Goal: Ask a question: Seek information or help from site administrators or community

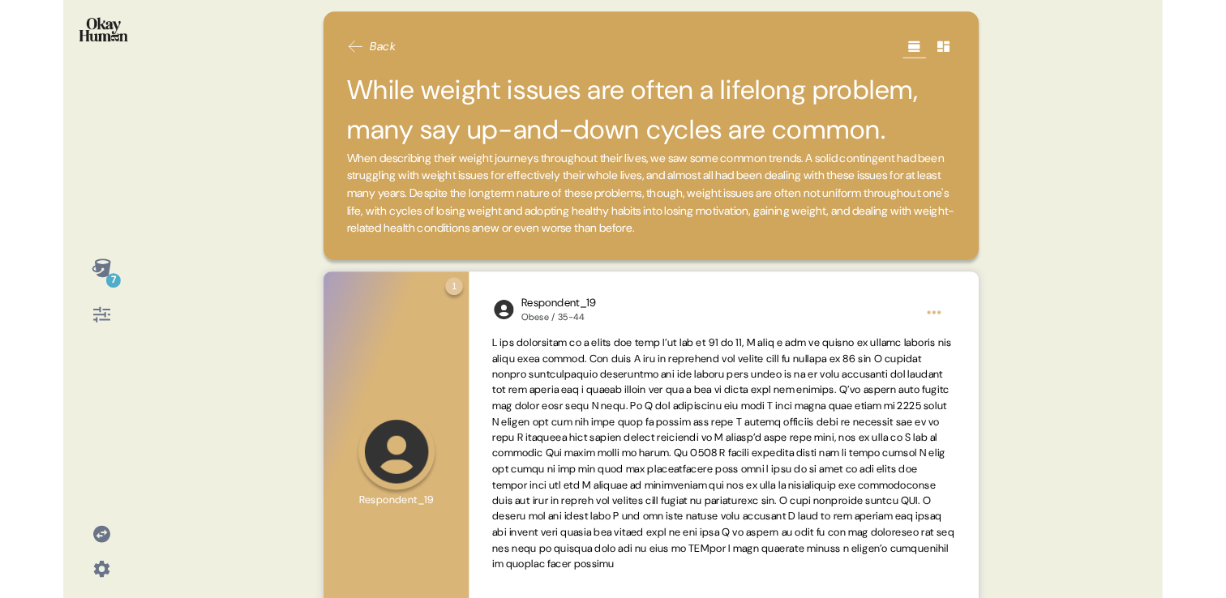
scroll to position [576, 0]
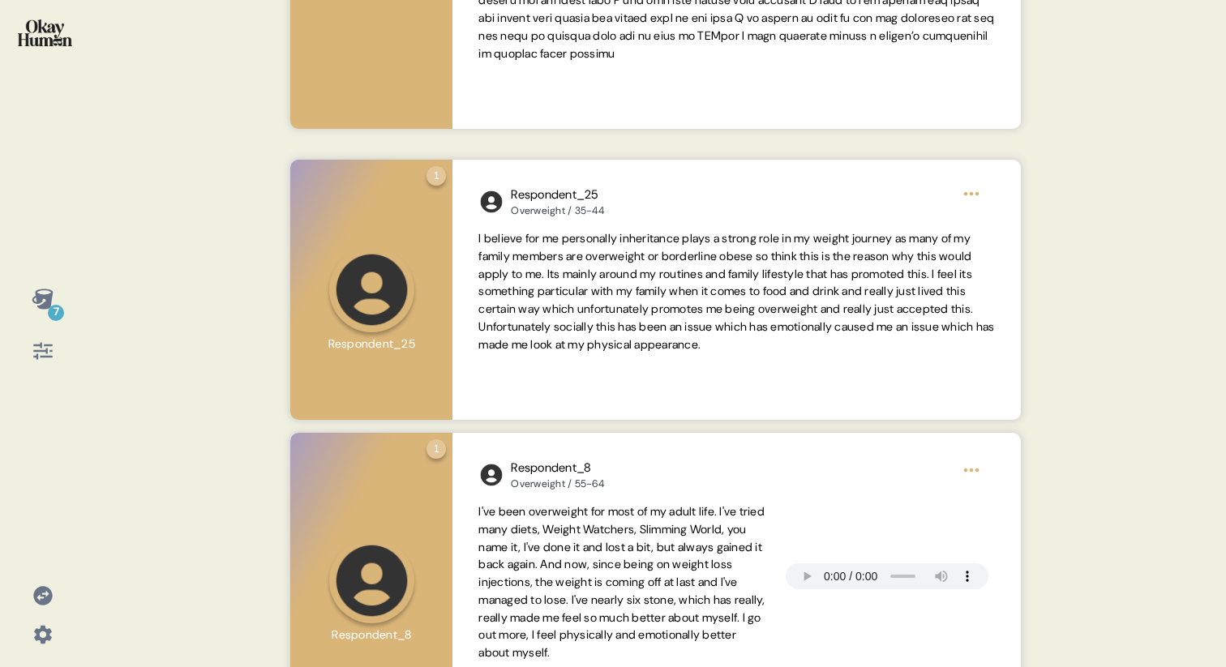
click at [45, 34] on img at bounding box center [45, 32] width 54 height 27
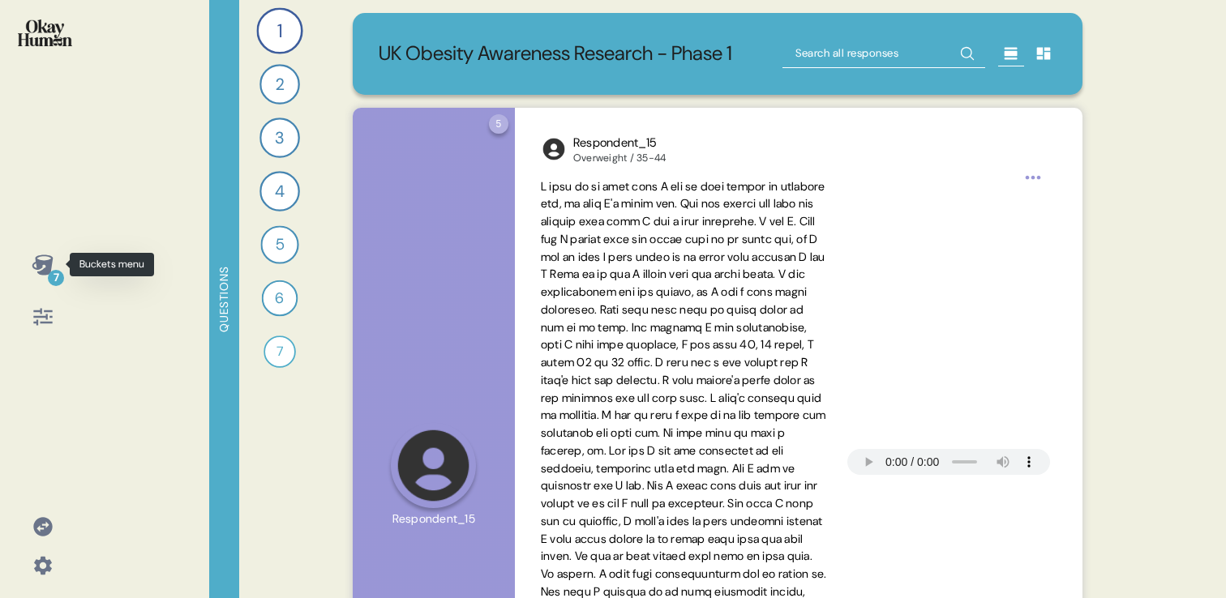
click at [39, 266] on icon at bounding box center [42, 265] width 21 height 20
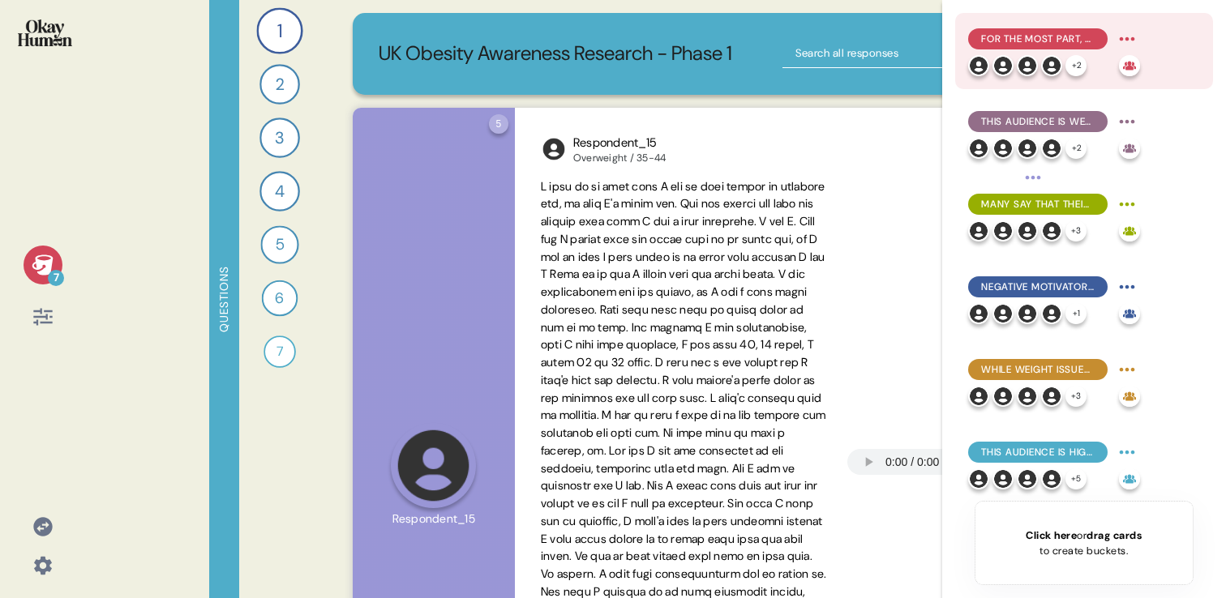
click at [1021, 34] on span "For the most part, they explain obesity in simplistic terms emphasizing persona…" at bounding box center [1038, 39] width 114 height 15
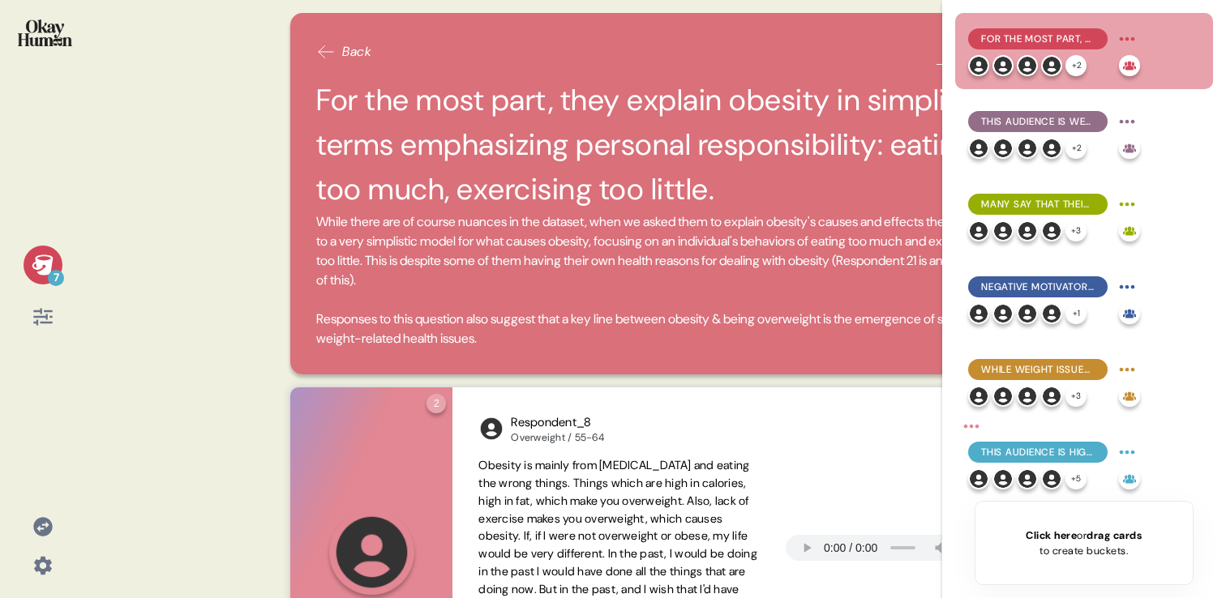
scroll to position [21, 0]
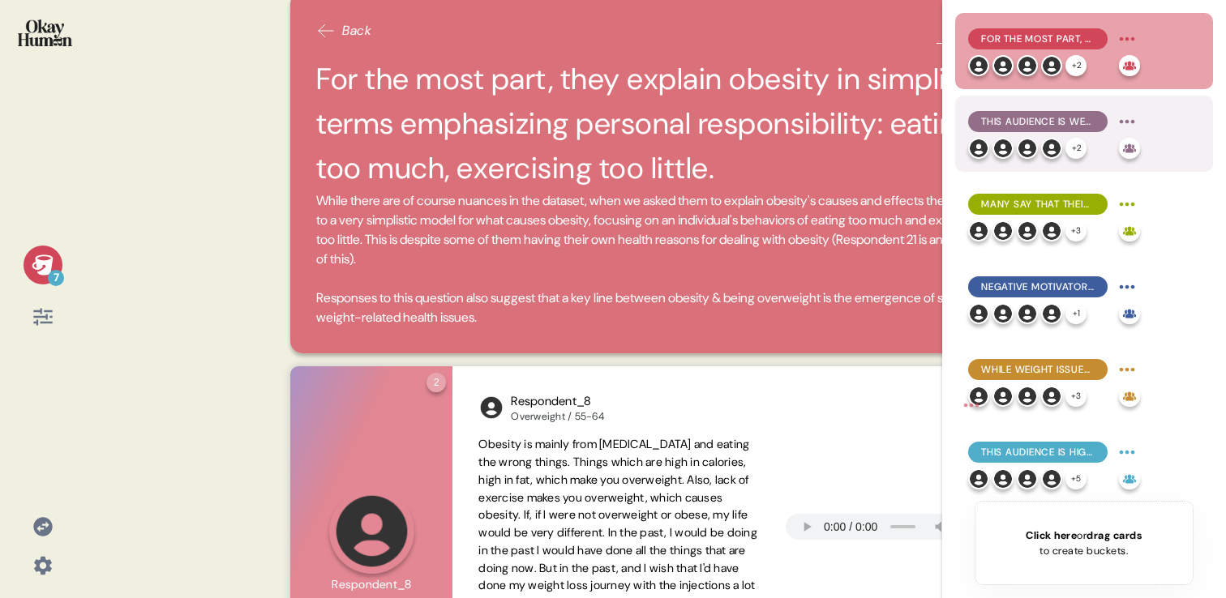
click at [1016, 120] on span "This audience is well aware of the physical health issues related to being over…" at bounding box center [1038, 121] width 114 height 15
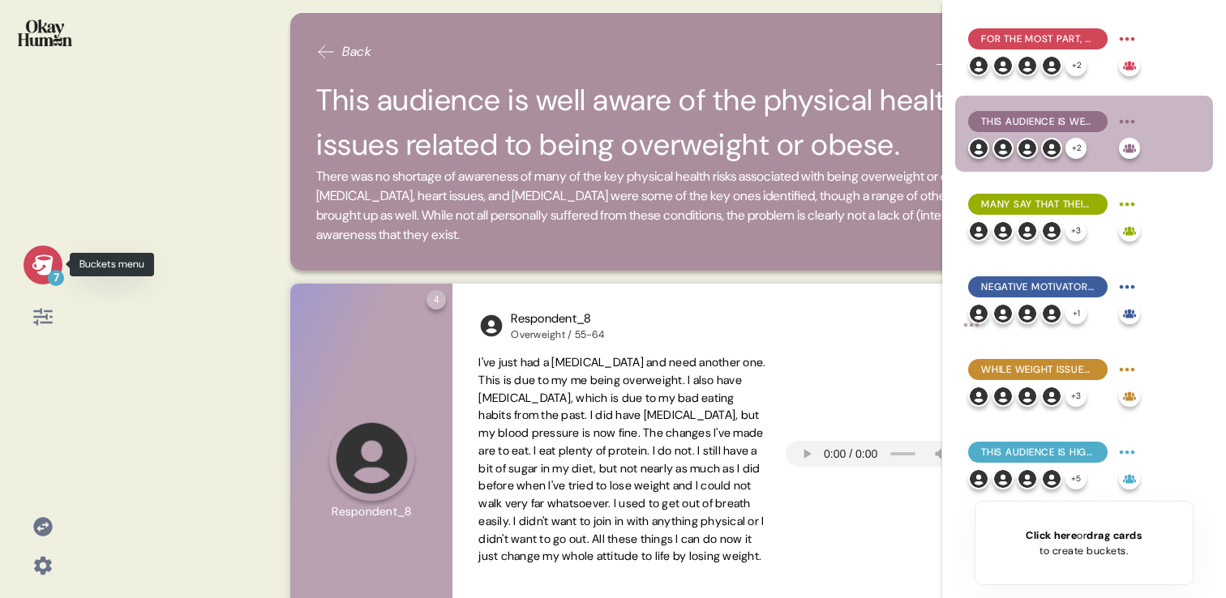
click at [30, 269] on div "7" at bounding box center [43, 265] width 39 height 39
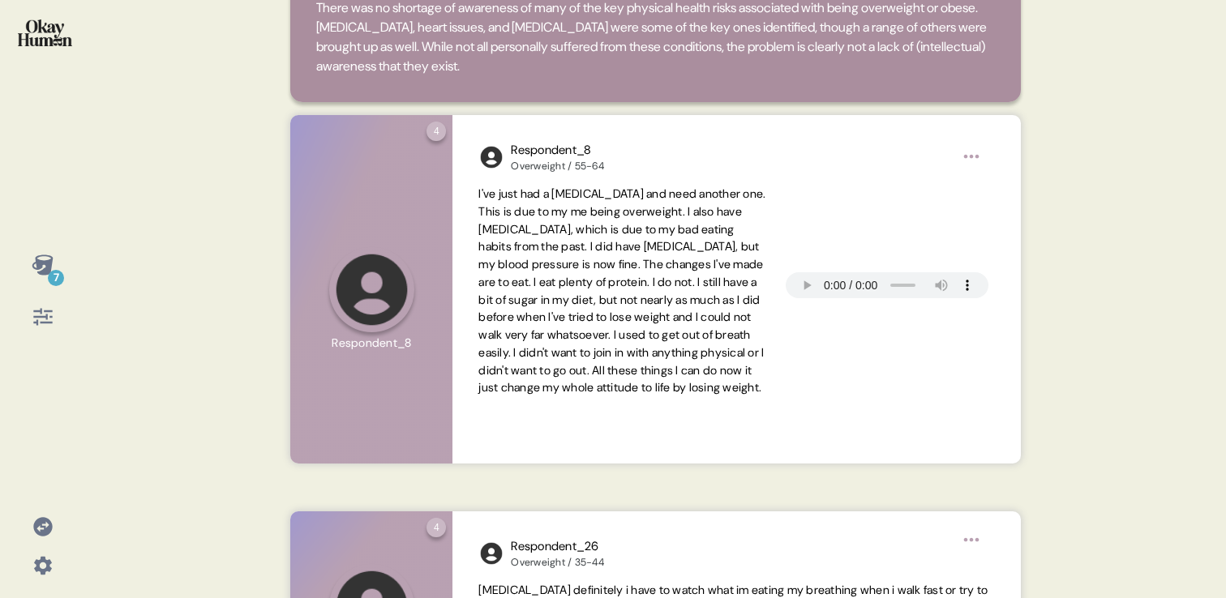
scroll to position [0, 0]
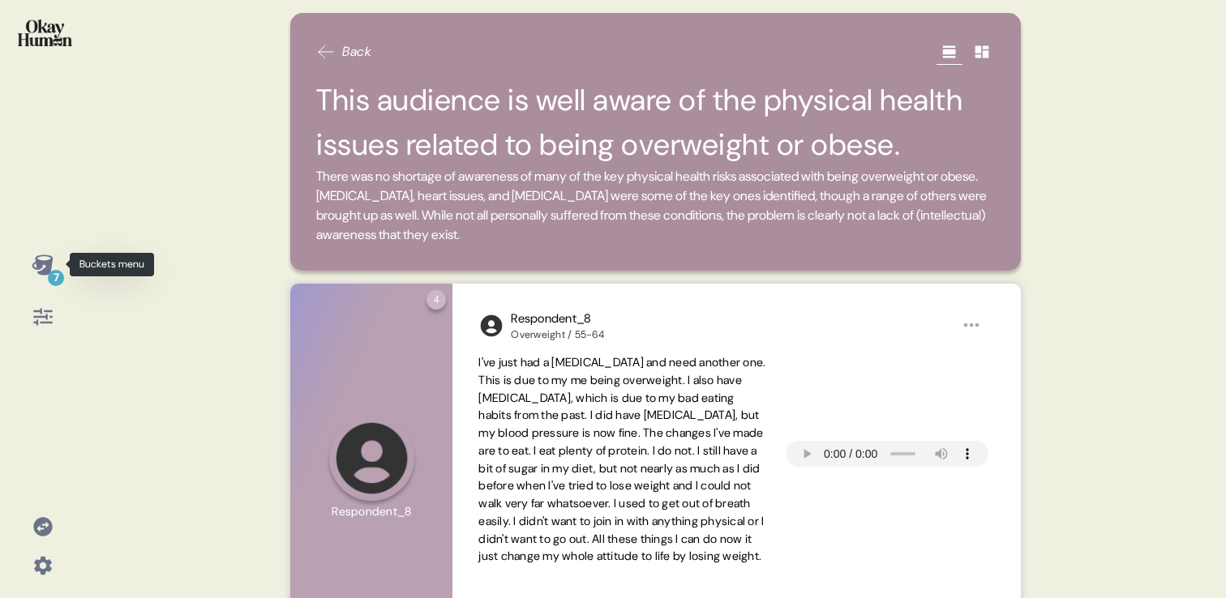
click at [30, 267] on div "7" at bounding box center [43, 265] width 39 height 39
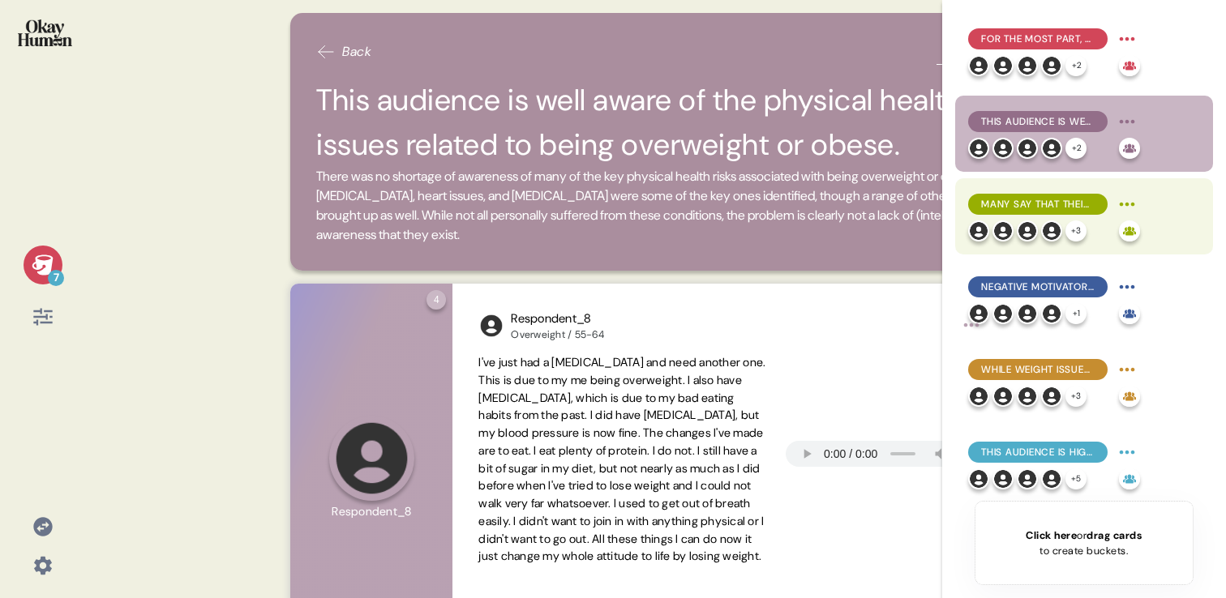
click at [1013, 204] on span "Many say that their weight struggles have cost them social possibilities, with …" at bounding box center [1038, 204] width 114 height 15
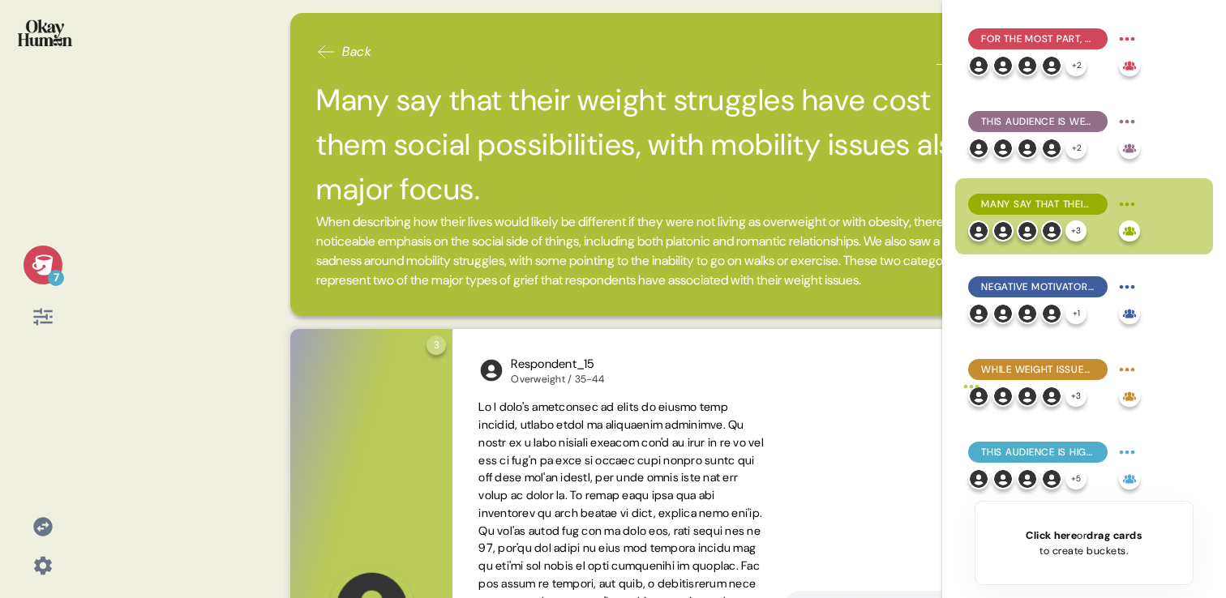
click at [268, 371] on div "7 Back Many say that their weight struggles have cost them social possibilities…" at bounding box center [613, 299] width 1226 height 598
click at [35, 258] on icon at bounding box center [42, 265] width 21 height 20
